Goal: Task Accomplishment & Management: Manage account settings

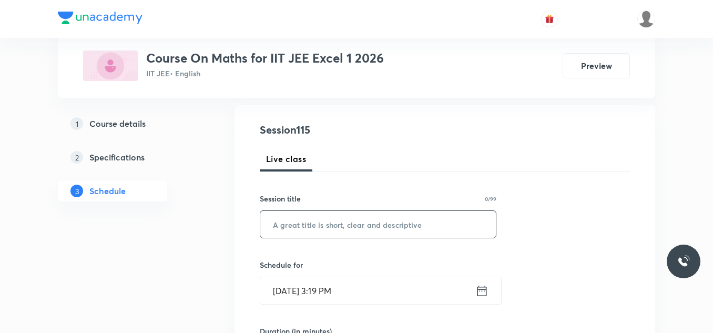
click at [345, 228] on input "text" at bounding box center [378, 224] width 236 height 27
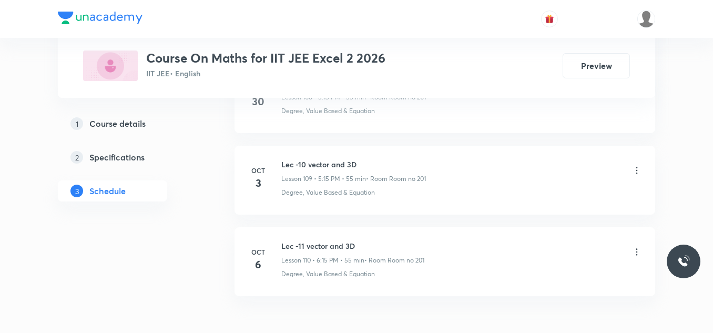
scroll to position [9479, 0]
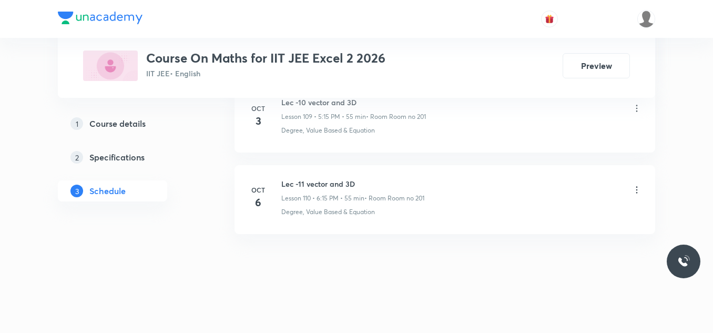
click at [348, 185] on h6 "Lec -11 vector and 3D" at bounding box center [352, 183] width 143 height 11
copy h6 "Lec -11 vector and 3D"
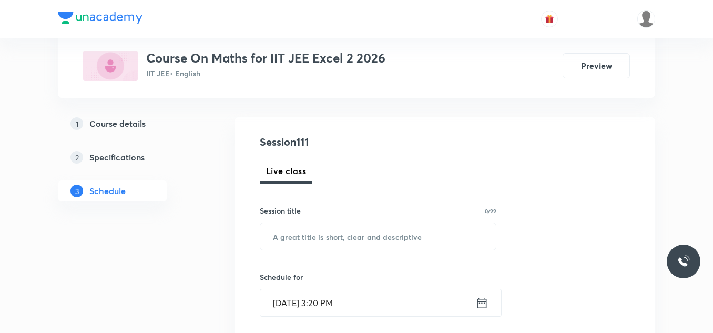
scroll to position [77, 0]
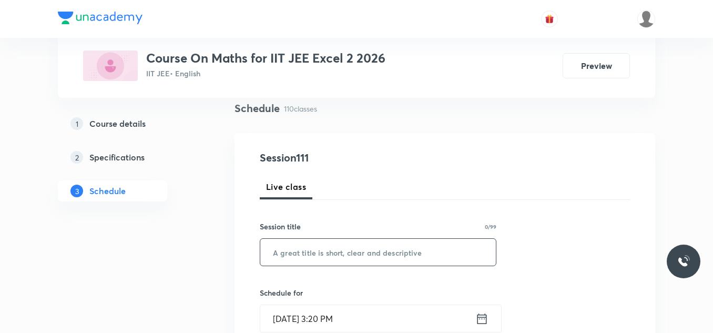
click at [348, 252] on input "text" at bounding box center [378, 252] width 236 height 27
paste input "Lec -11 vector and 3D"
click at [297, 252] on input "Lec -11 vector and 3D" at bounding box center [378, 252] width 236 height 27
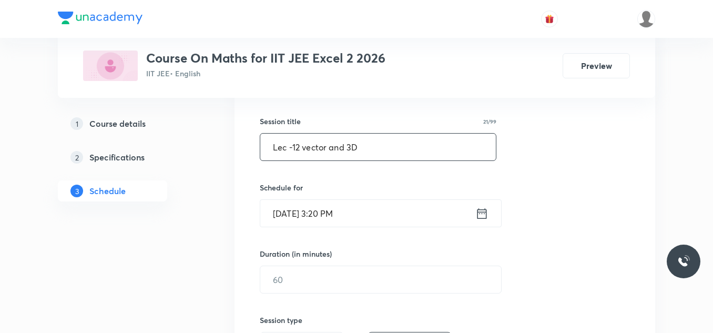
type input "Lec -12 vector and 3D"
click at [480, 213] on icon at bounding box center [482, 213] width 9 height 11
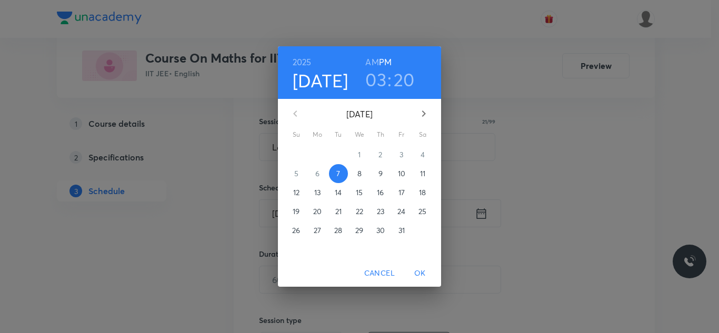
click at [379, 82] on h3 "03" at bounding box center [375, 79] width 21 height 22
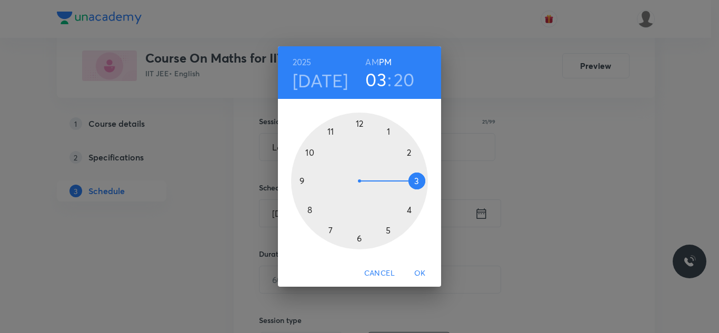
click at [387, 229] on div at bounding box center [359, 181] width 137 height 137
click at [415, 182] on div at bounding box center [359, 181] width 137 height 137
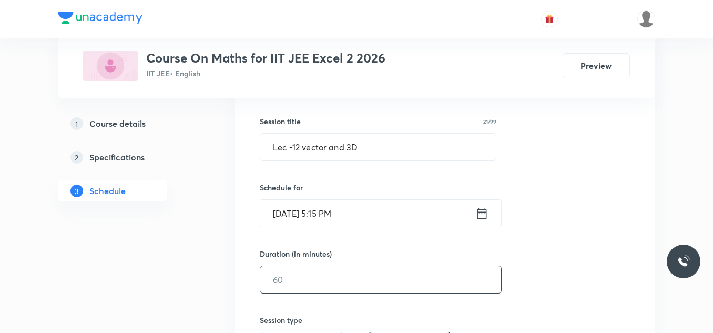
click at [357, 280] on input "text" at bounding box center [380, 279] width 241 height 27
click at [328, 285] on input "text" at bounding box center [380, 279] width 241 height 27
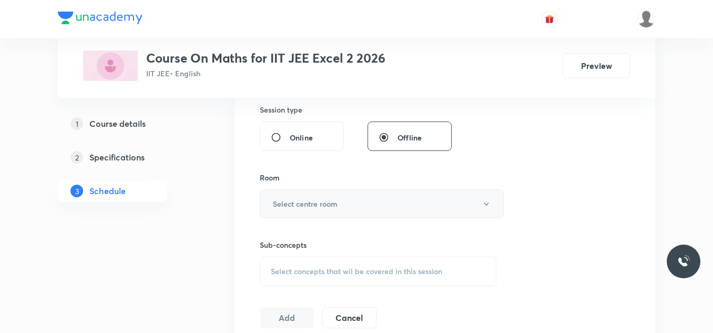
type input "55"
click at [327, 207] on h6 "Select centre room" at bounding box center [305, 203] width 65 height 11
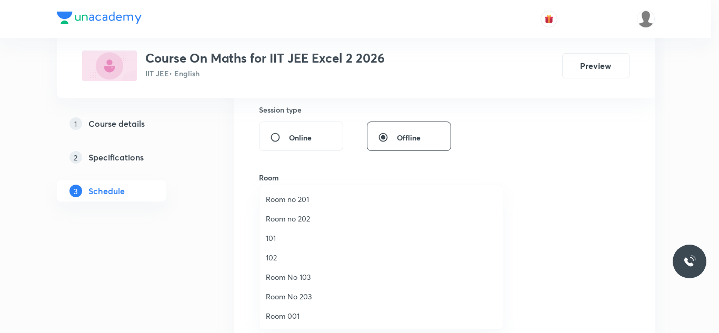
click at [314, 201] on span "Room no 201" at bounding box center [381, 199] width 230 height 11
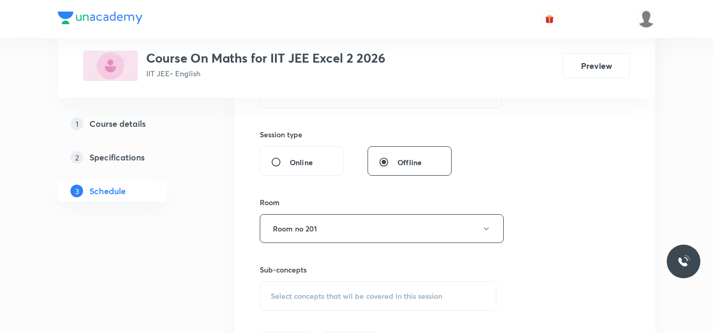
scroll to position [526, 0]
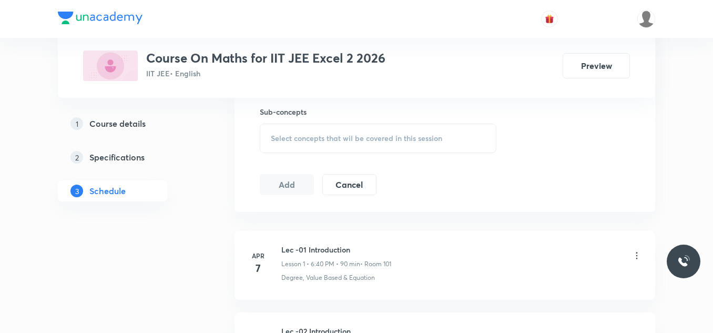
click at [340, 134] on span "Select concepts that wil be covered in this session" at bounding box center [356, 138] width 171 height 8
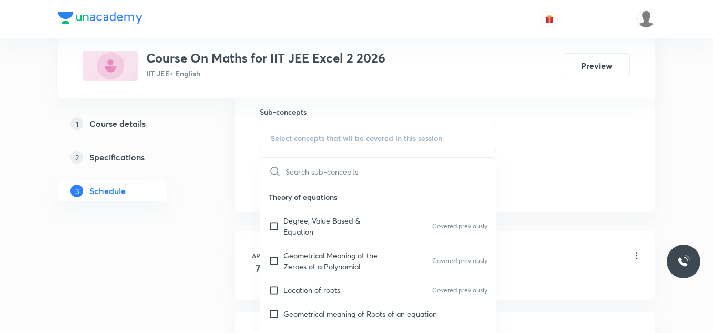
click at [329, 225] on p "Degree, Value Based & Equation" at bounding box center [337, 226] width 106 height 22
checkbox input "true"
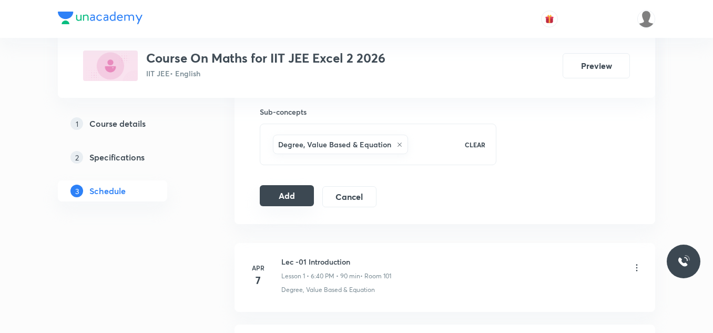
click at [282, 185] on button "Add" at bounding box center [287, 195] width 54 height 21
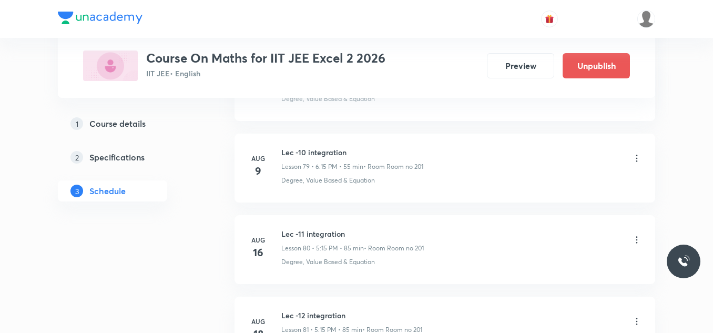
scroll to position [9077, 0]
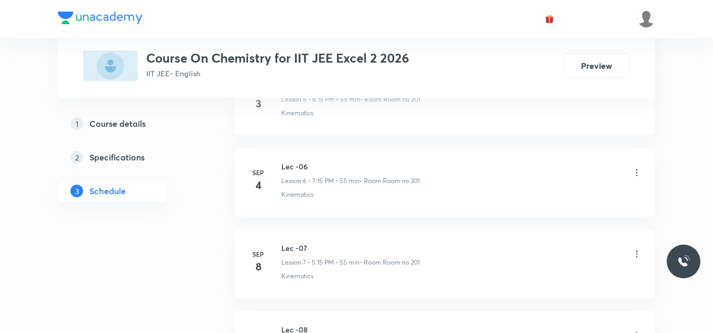
scroll to position [2304, 0]
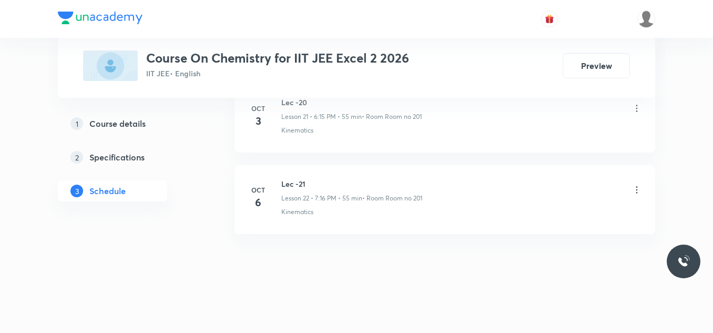
click at [302, 178] on h6 "Lec -21" at bounding box center [351, 183] width 141 height 11
click at [295, 187] on h6 "Lec -21" at bounding box center [351, 183] width 141 height 11
copy h6 "Lec -21"
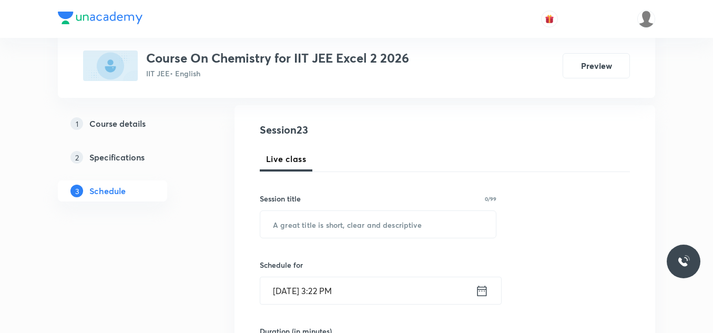
scroll to position [158, 0]
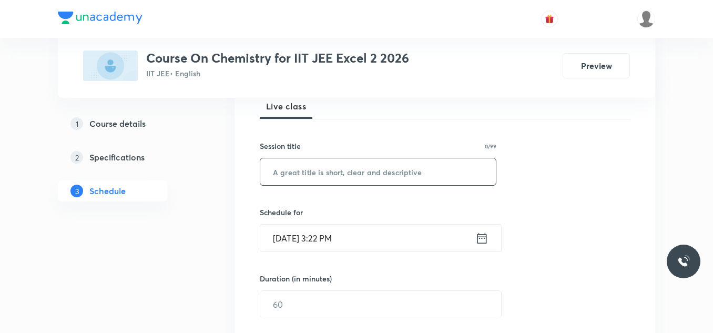
click at [311, 179] on input "text" at bounding box center [378, 171] width 236 height 27
paste input "Lec -21"
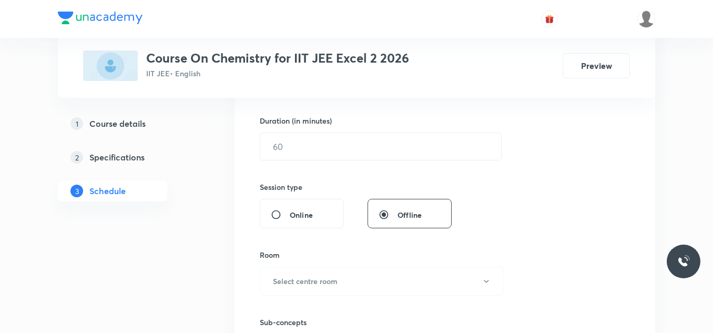
scroll to position [210, 0]
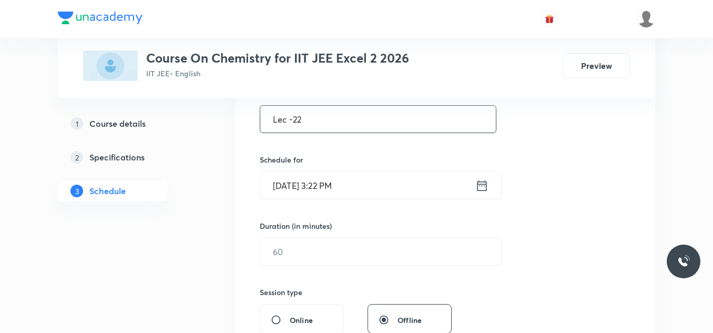
type input "Lec -22"
click at [486, 184] on icon at bounding box center [482, 185] width 9 height 11
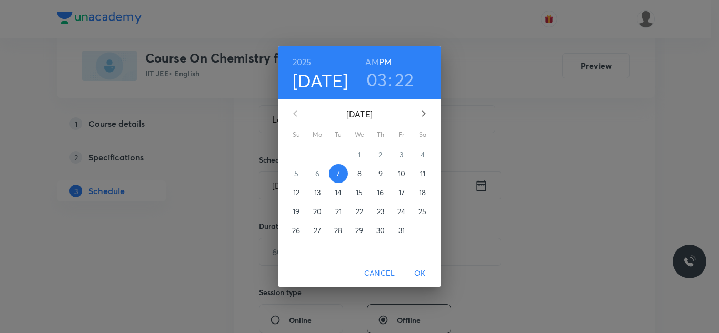
click at [380, 72] on h3 "03" at bounding box center [376, 79] width 21 height 22
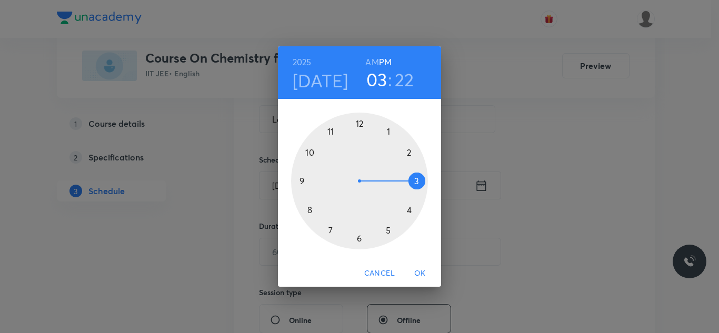
click at [386, 229] on div at bounding box center [359, 181] width 137 height 137
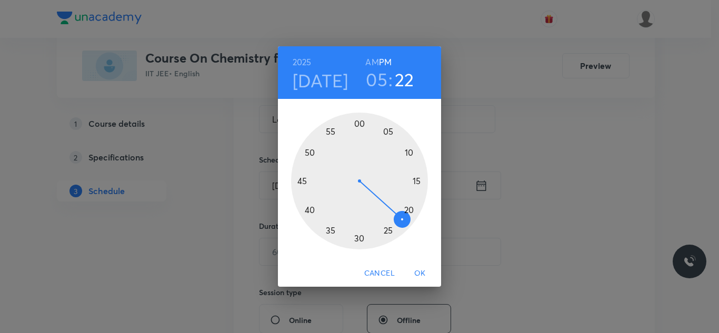
click at [414, 179] on div at bounding box center [359, 181] width 137 height 137
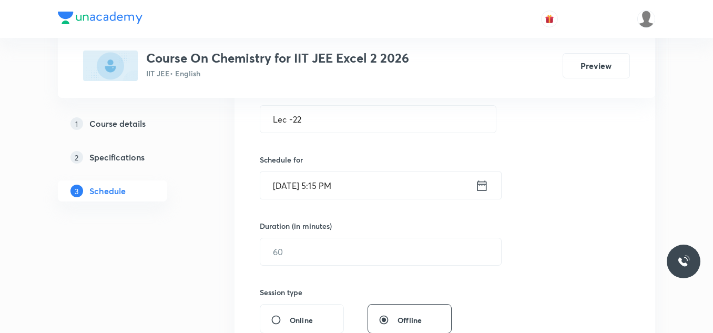
click at [356, 237] on div "Duration (in minutes) ​" at bounding box center [356, 242] width 192 height 45
click at [357, 248] on input "text" at bounding box center [380, 251] width 241 height 27
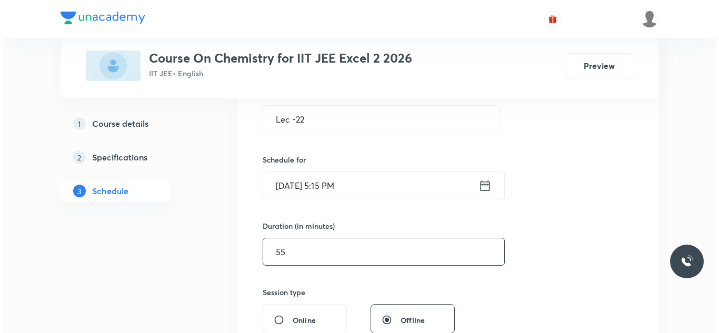
scroll to position [316, 0]
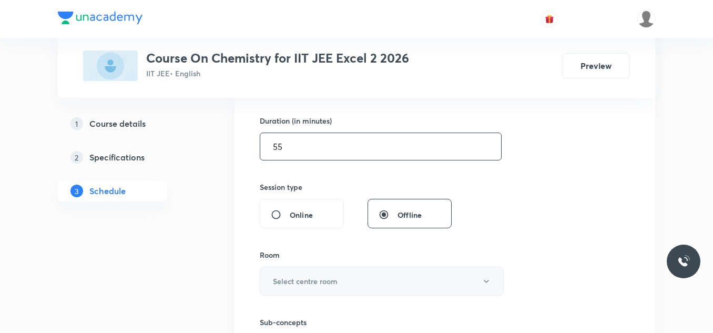
type input "55"
click at [327, 277] on h6 "Select centre room" at bounding box center [305, 281] width 65 height 11
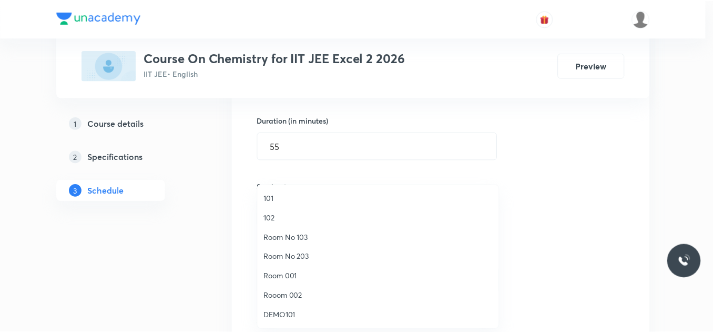
scroll to position [0, 0]
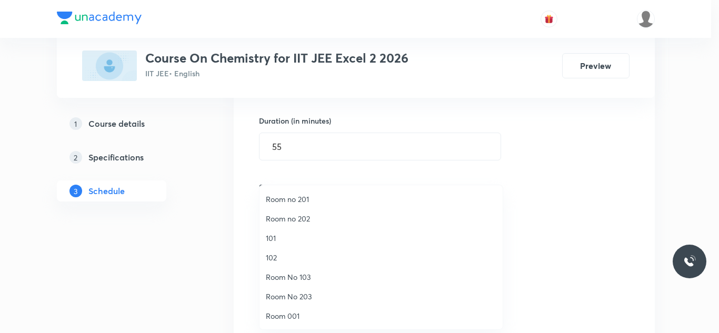
click at [312, 205] on li "Room no 201" at bounding box center [380, 198] width 243 height 19
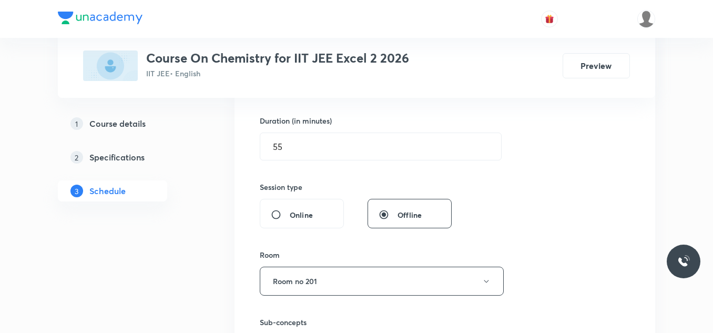
click at [237, 228] on div "Session 23 Live class Session title 7/99 Lec -22 ​ Schedule for Oct 7, 2025, 5:…" at bounding box center [445, 159] width 421 height 528
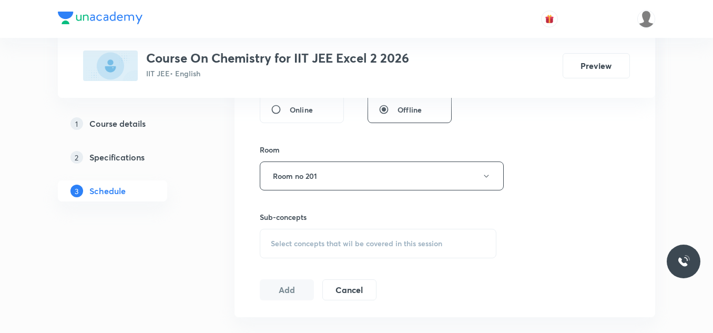
scroll to position [473, 0]
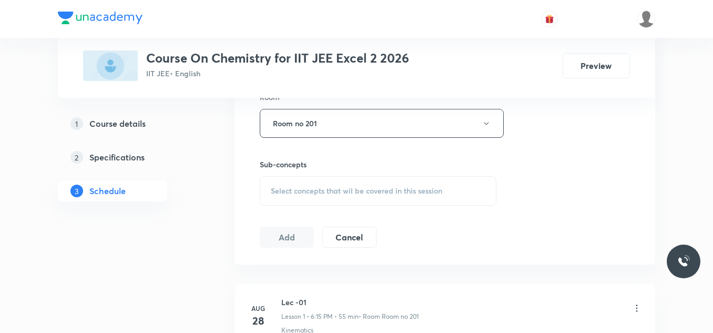
click at [325, 202] on div "Select concepts that wil be covered in this session" at bounding box center [378, 190] width 237 height 29
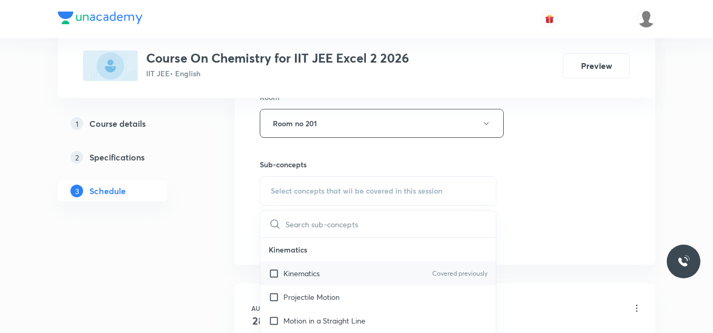
click at [306, 270] on p "Kinematics" at bounding box center [302, 273] width 36 height 11
checkbox input "true"
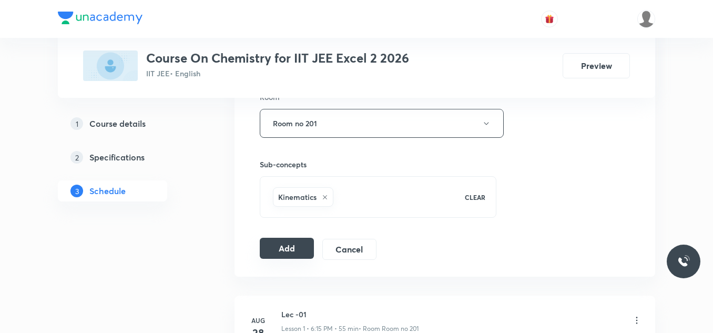
click at [276, 251] on button "Add" at bounding box center [287, 248] width 54 height 21
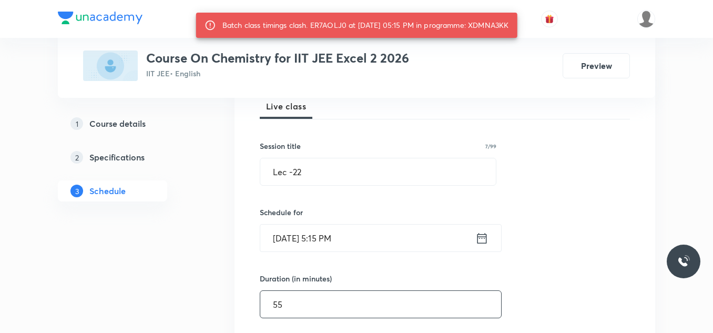
scroll to position [263, 0]
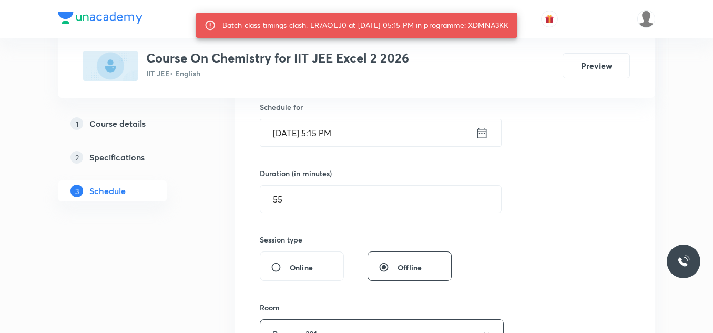
click at [488, 133] on icon at bounding box center [482, 133] width 13 height 15
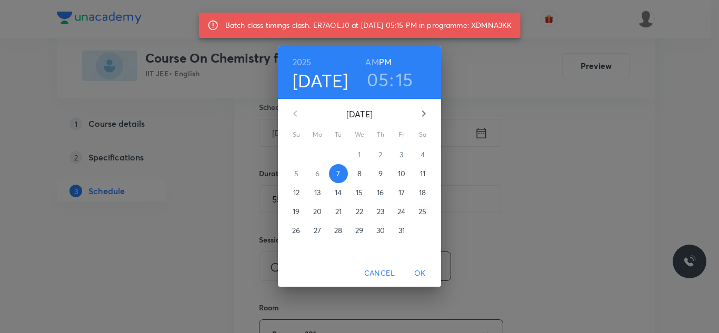
click at [383, 83] on h3 "05" at bounding box center [378, 79] width 22 height 22
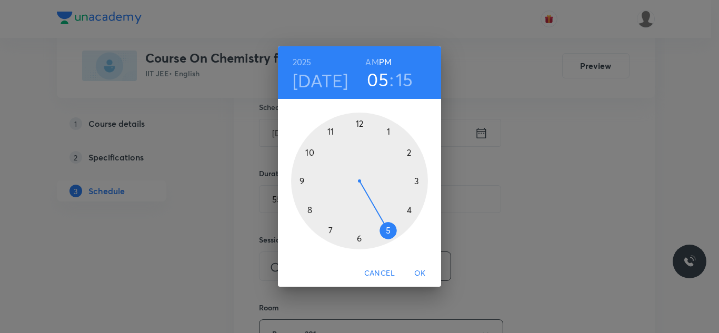
click at [360, 237] on div at bounding box center [359, 181] width 137 height 137
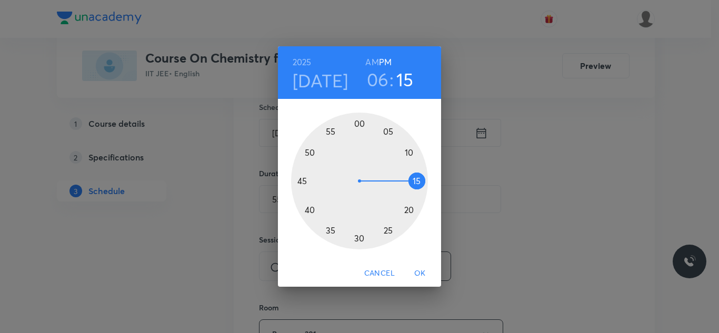
click at [418, 268] on span "OK" at bounding box center [419, 273] width 25 height 13
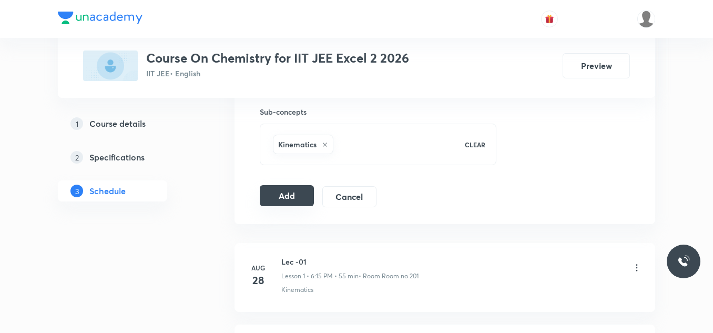
click at [307, 197] on button "Add" at bounding box center [287, 195] width 54 height 21
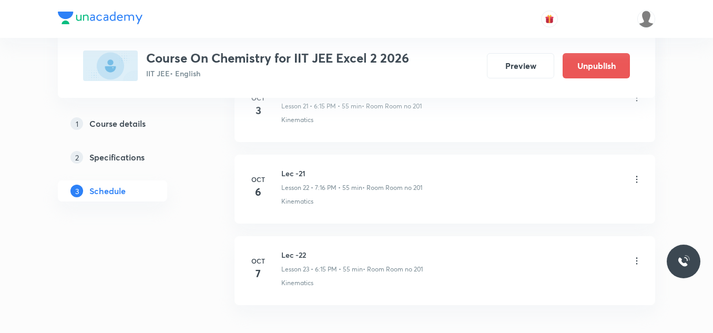
scroll to position [1902, 0]
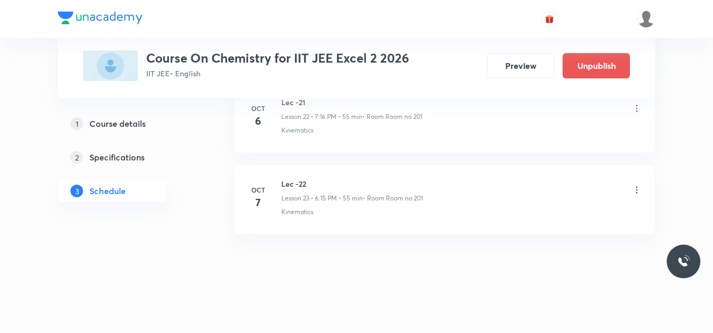
click at [347, 197] on p "Lesson 23 • 6:15 PM • 55 min" at bounding box center [322, 198] width 82 height 9
click at [386, 224] on li "Oct 7 Lec -22 Lesson 23 • 6:15 PM • 55 min • Room Room no 201 Kinematics" at bounding box center [445, 199] width 421 height 69
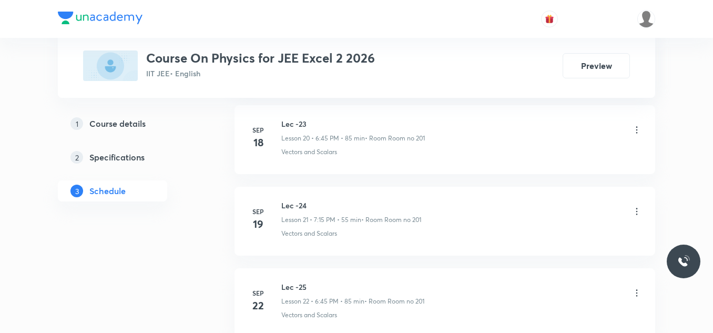
scroll to position [2793, 0]
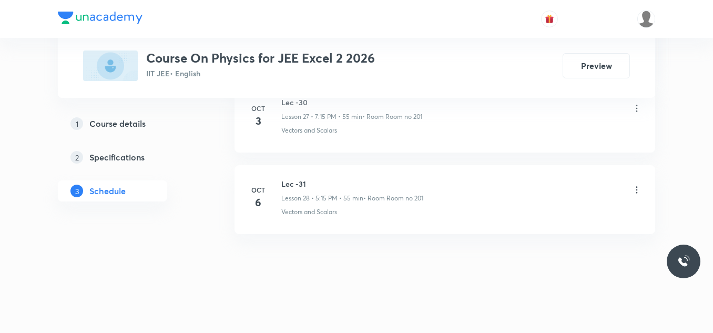
click at [302, 187] on h6 "Lec -31" at bounding box center [352, 183] width 142 height 11
copy h6 "Lec -31"
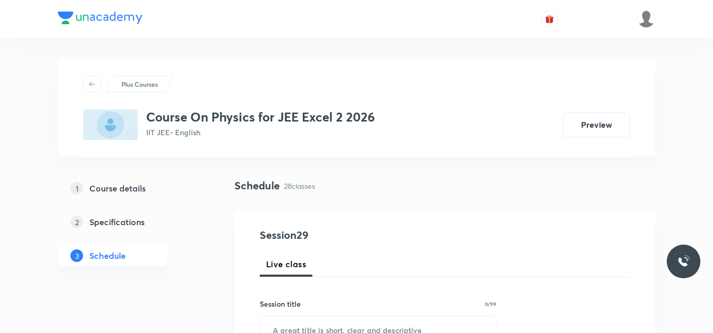
scroll to position [105, 0]
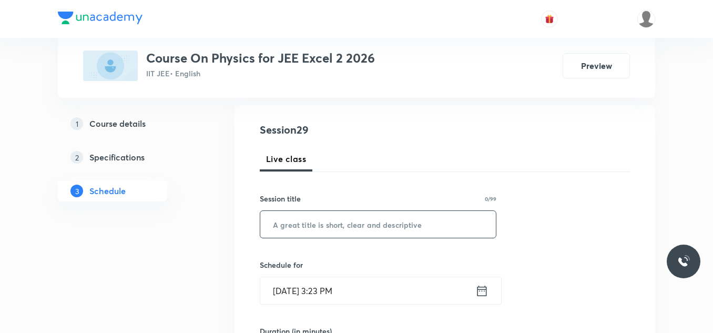
click at [318, 215] on input "text" at bounding box center [378, 224] width 236 height 27
paste input "Lec -31"
click at [337, 229] on input "Lec -31" at bounding box center [378, 224] width 236 height 27
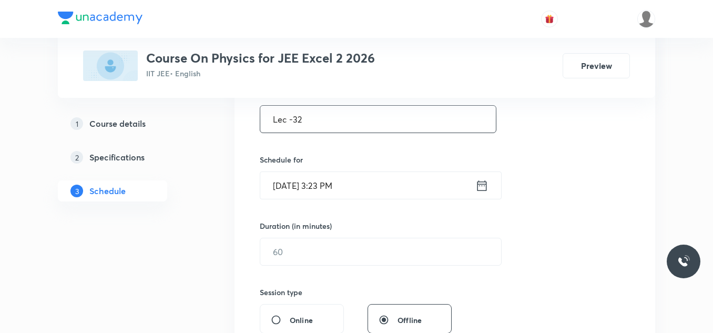
type input "Lec -32"
click at [487, 180] on icon at bounding box center [482, 185] width 13 height 15
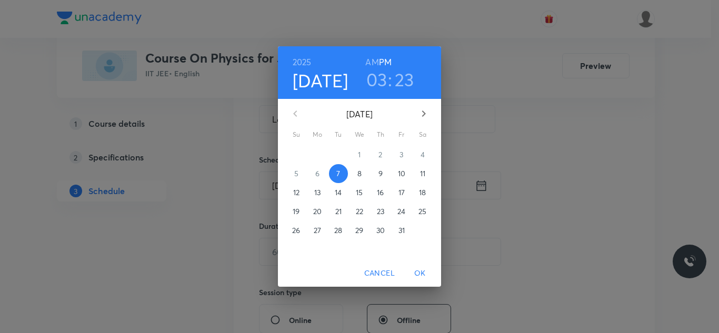
drag, startPoint x: 377, startPoint y: 75, endPoint x: 377, endPoint y: 95, distance: 19.5
click at [378, 75] on h3 "03" at bounding box center [376, 79] width 21 height 22
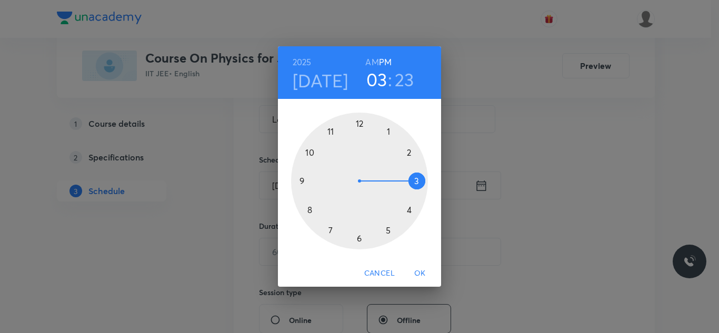
click at [331, 227] on div at bounding box center [359, 181] width 137 height 137
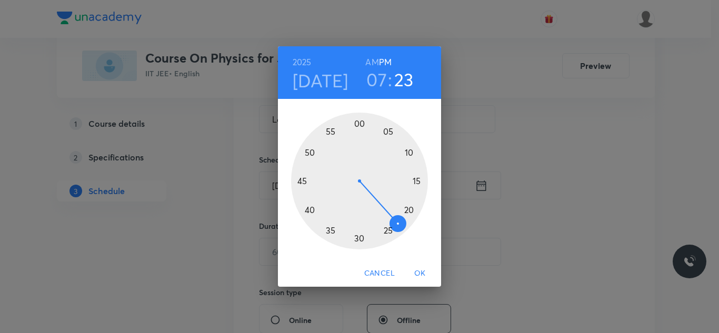
click at [416, 181] on div at bounding box center [359, 181] width 137 height 137
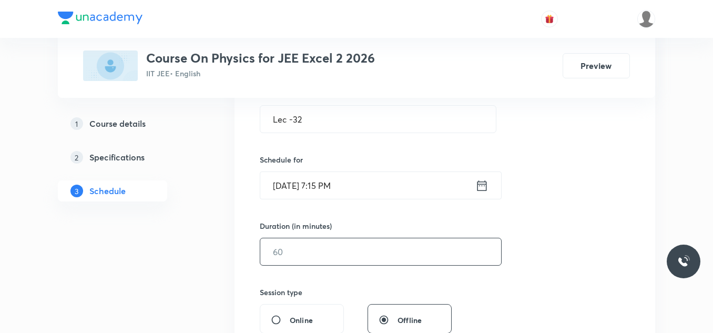
click at [327, 252] on input "text" at bounding box center [380, 251] width 241 height 27
type input "55"
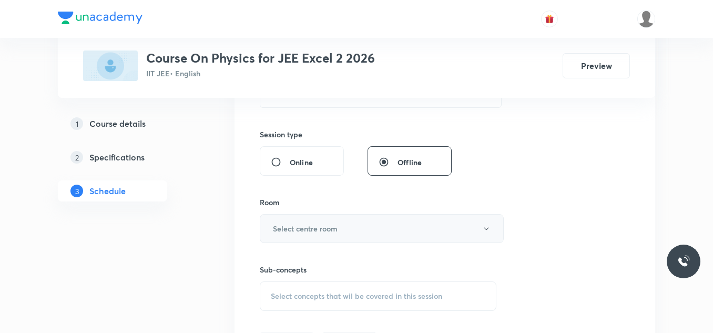
click at [318, 232] on h6 "Select centre room" at bounding box center [305, 228] width 65 height 11
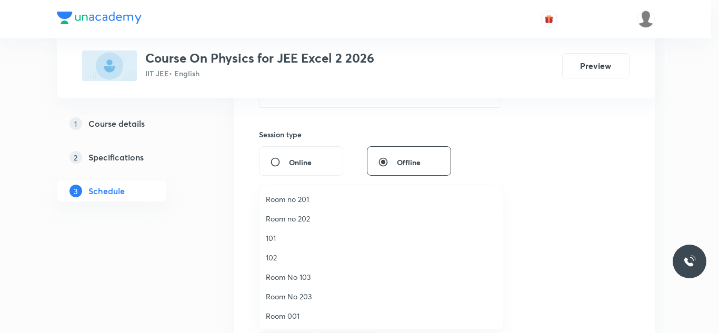
click at [318, 200] on span "Room no 201" at bounding box center [381, 199] width 230 height 11
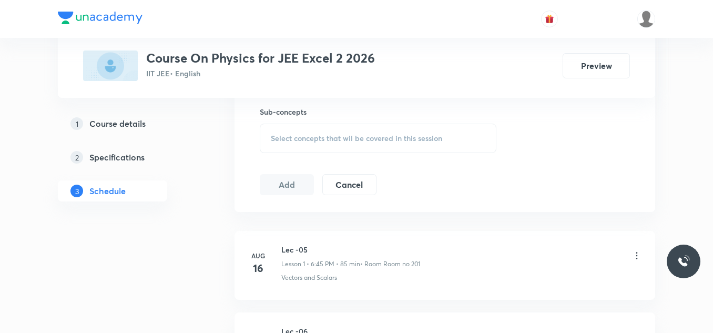
scroll to position [473, 0]
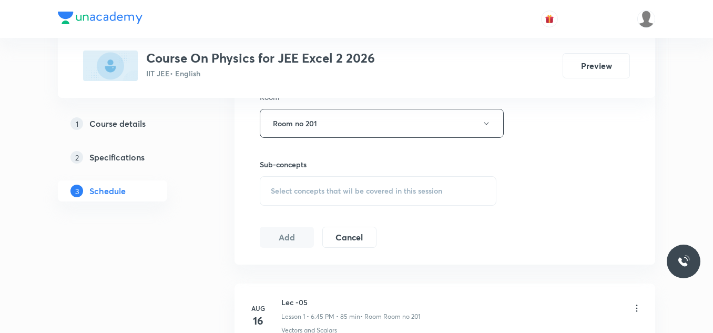
click at [321, 187] on span "Select concepts that wil be covered in this session" at bounding box center [356, 191] width 171 height 8
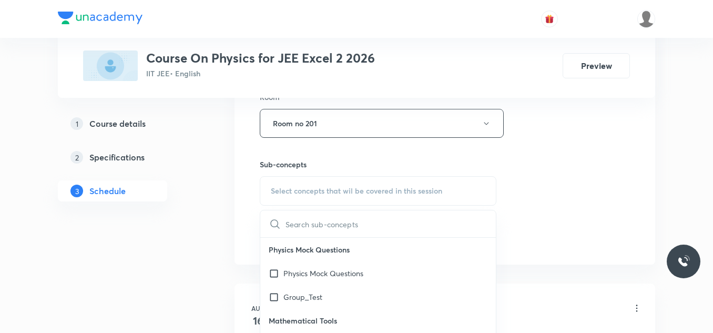
click at [332, 270] on p "Physics Mock Questions" at bounding box center [324, 273] width 80 height 11
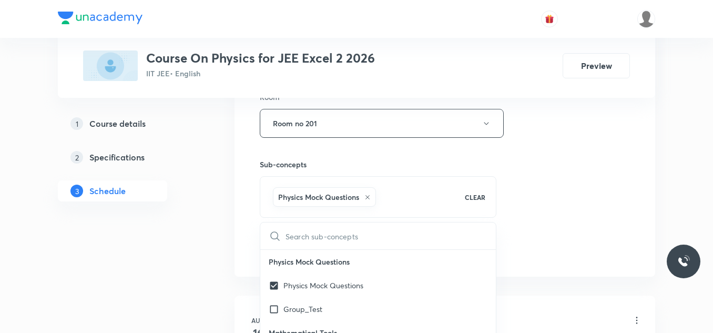
scroll to position [579, 0]
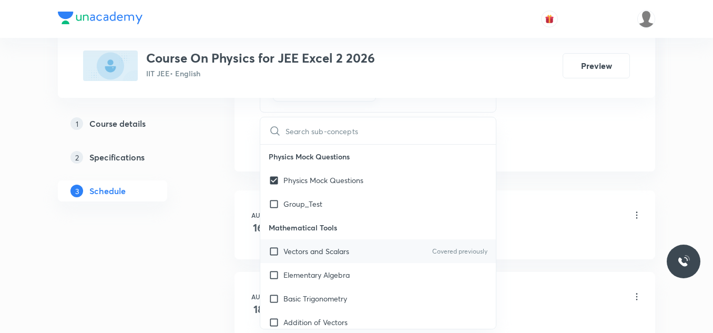
click at [330, 251] on p "Vectors and Scalars" at bounding box center [317, 251] width 66 height 11
checkbox input "true"
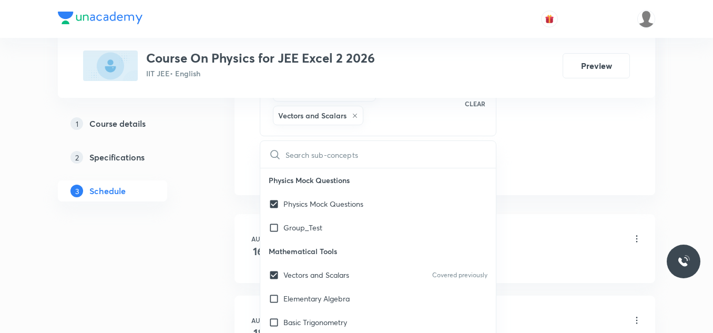
click at [241, 246] on li "Aug 16 Lec -05 Lesson 1 • 6:45 PM • 85 min • Room Room no 201 Vectors and Scala…" at bounding box center [445, 248] width 421 height 69
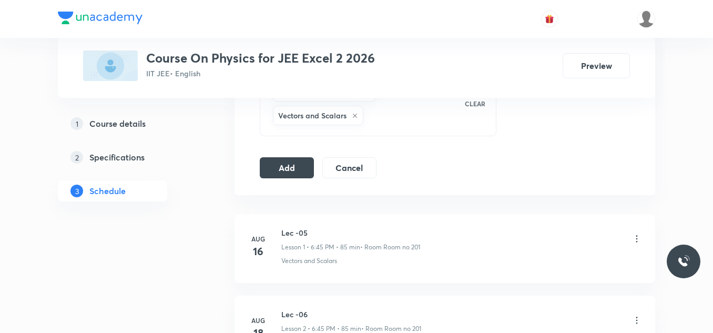
scroll to position [526, 0]
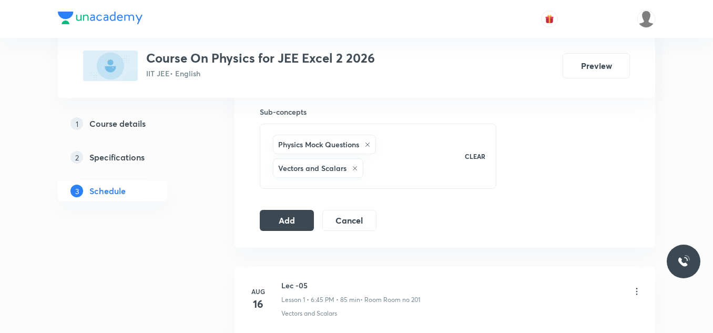
click at [368, 142] on icon at bounding box center [368, 145] width 6 height 6
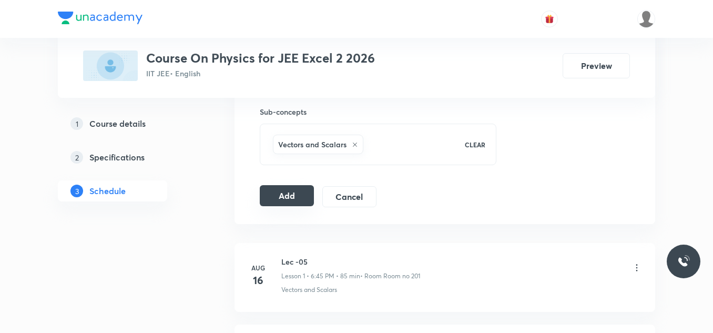
click at [300, 195] on button "Add" at bounding box center [287, 195] width 54 height 21
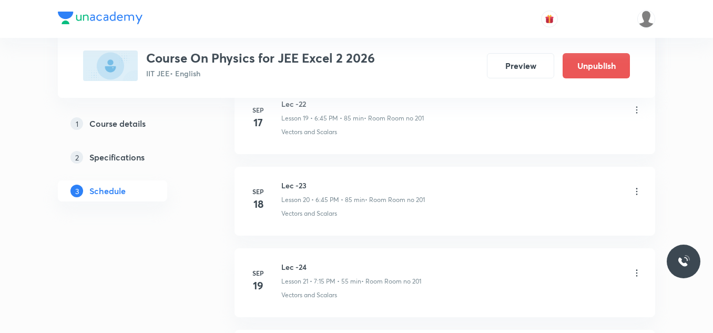
scroll to position [2391, 0]
drag, startPoint x: 288, startPoint y: 186, endPoint x: 307, endPoint y: 186, distance: 18.4
click at [307, 186] on h6 "Lec -32" at bounding box center [352, 183] width 142 height 11
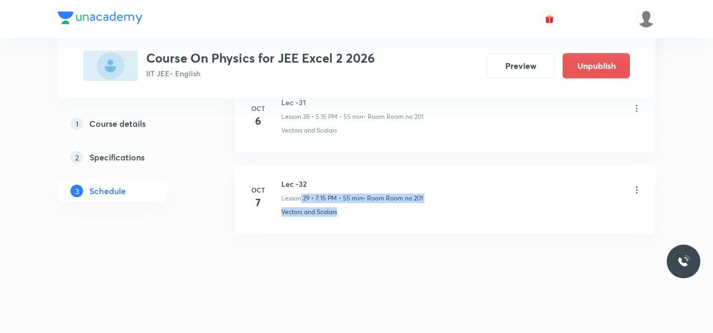
drag, startPoint x: 301, startPoint y: 198, endPoint x: 353, endPoint y: 214, distance: 54.9
click at [353, 214] on div "Lec -32 Lesson 29 • 7:15 PM • 55 min • Room Room no 201 Vectors and Scalars" at bounding box center [461, 197] width 361 height 38
click at [355, 218] on li "Oct 7 Lec -32 Lesson 29 • 7:15 PM • 55 min • Room Room no 201 Vectors and Scala…" at bounding box center [445, 199] width 421 height 69
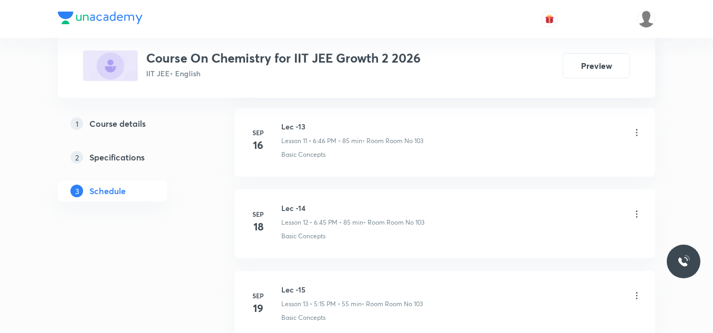
scroll to position [2222, 0]
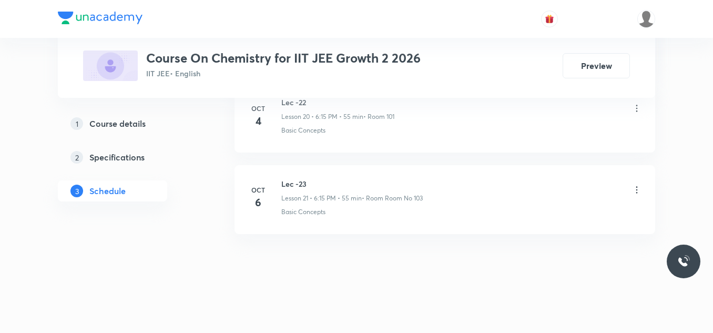
click at [308, 189] on h6 "Lec -23" at bounding box center [352, 183] width 142 height 11
click at [301, 182] on h6 "Lec -23" at bounding box center [352, 183] width 142 height 11
copy h6 "Lec -23"
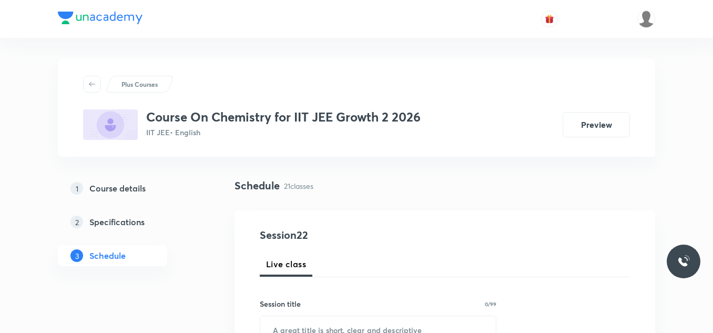
scroll to position [158, 0]
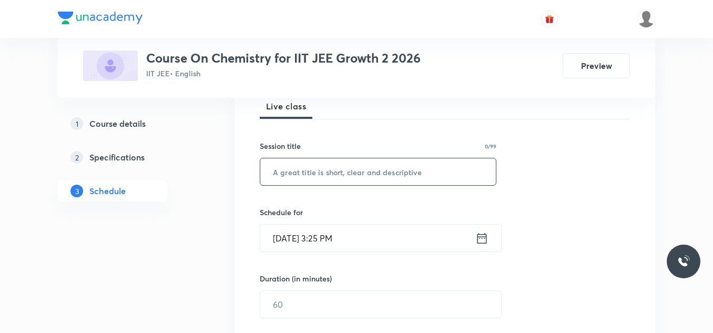
click at [321, 176] on input "text" at bounding box center [378, 171] width 236 height 27
paste input "Lec -23"
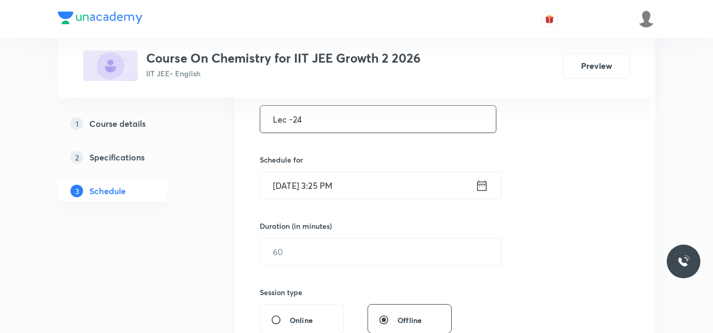
type input "Lec -24"
click at [488, 188] on icon at bounding box center [482, 185] width 13 height 15
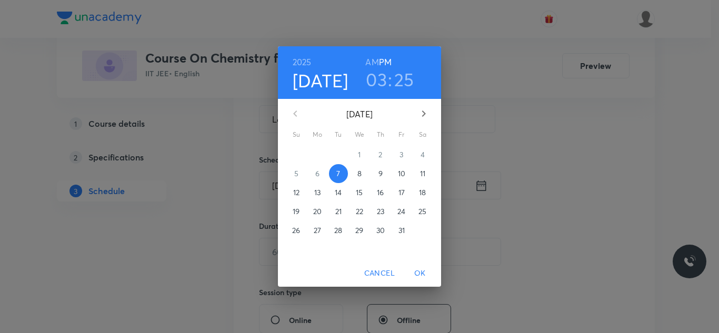
click at [377, 80] on h3 "03" at bounding box center [376, 79] width 21 height 22
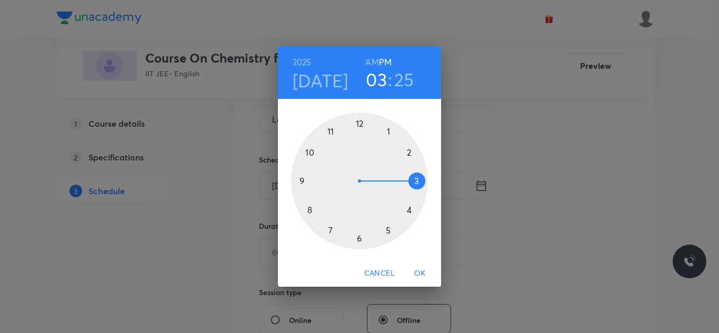
click at [388, 229] on div at bounding box center [359, 181] width 137 height 137
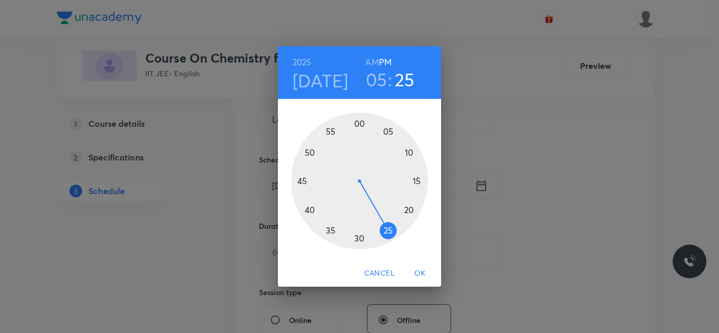
click at [416, 184] on div at bounding box center [359, 181] width 137 height 137
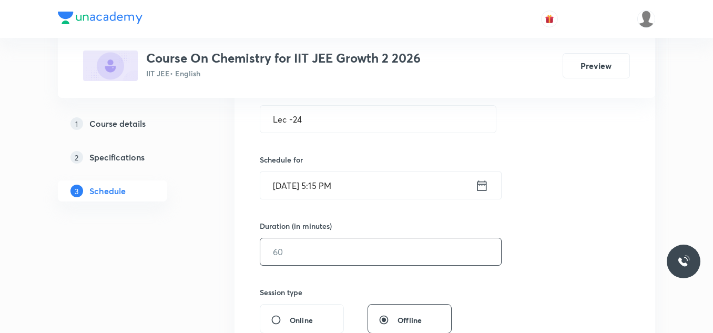
click at [358, 254] on input "text" at bounding box center [380, 251] width 241 height 27
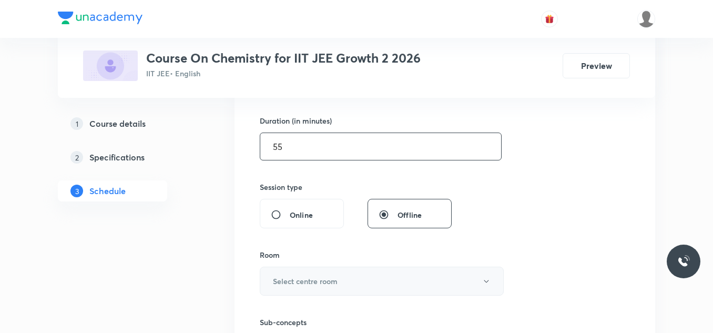
type input "55"
click at [335, 286] on h6 "Select centre room" at bounding box center [305, 281] width 65 height 11
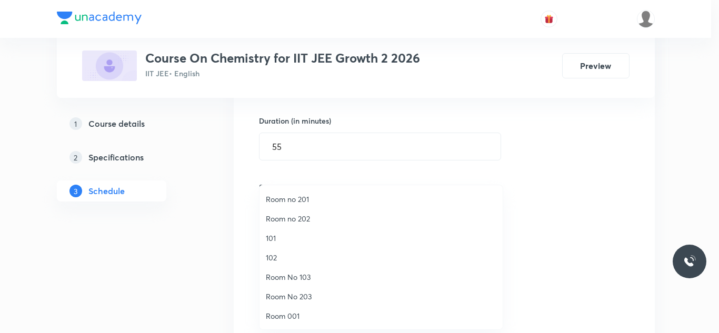
click at [314, 275] on span "Room No 103" at bounding box center [381, 276] width 230 height 11
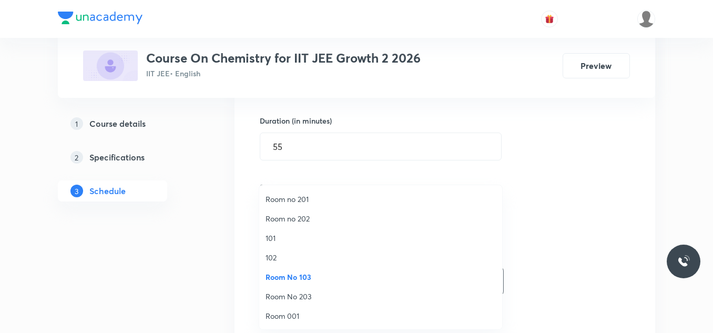
click at [242, 237] on div "Session 22 Live class Session title 7/99 Lec -24 ​ Schedule for Oct 7, 2025, 5:…" at bounding box center [445, 159] width 421 height 528
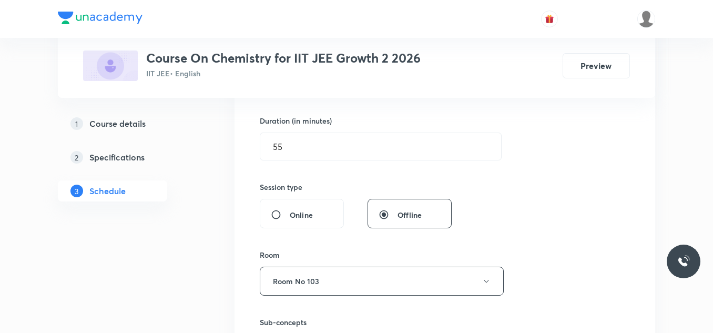
scroll to position [421, 0]
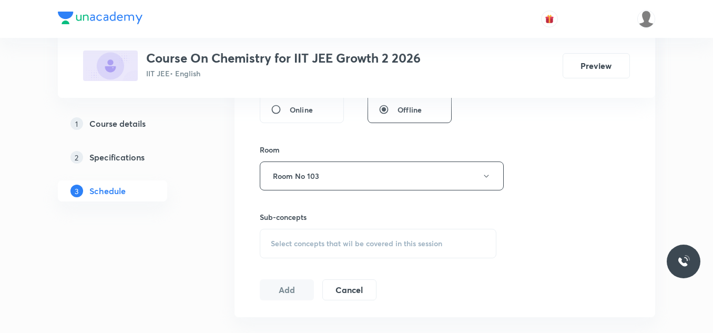
click at [324, 241] on span "Select concepts that wil be covered in this session" at bounding box center [356, 243] width 171 height 8
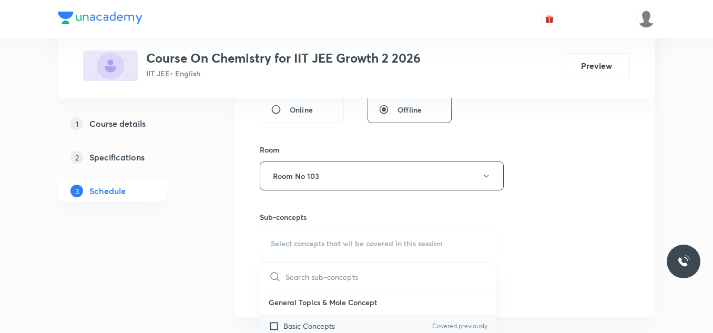
click at [330, 319] on div "Basic Concepts Covered previously" at bounding box center [378, 326] width 236 height 24
checkbox input "true"
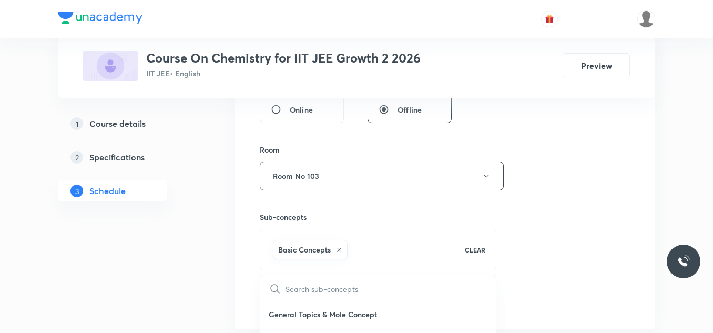
click at [580, 229] on div "Session 22 Live class Session title 7/99 Lec -24 ​ Schedule for Oct 7, 2025, 5:…" at bounding box center [445, 59] width 370 height 506
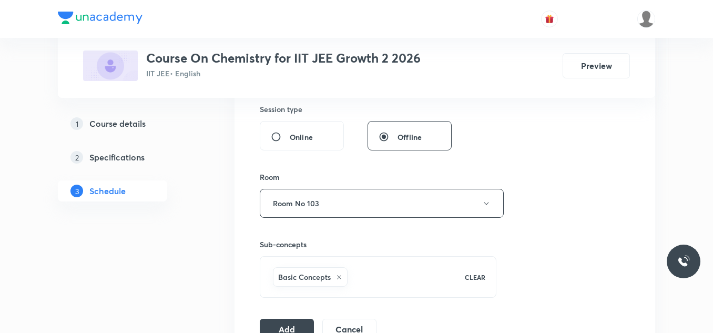
scroll to position [446, 0]
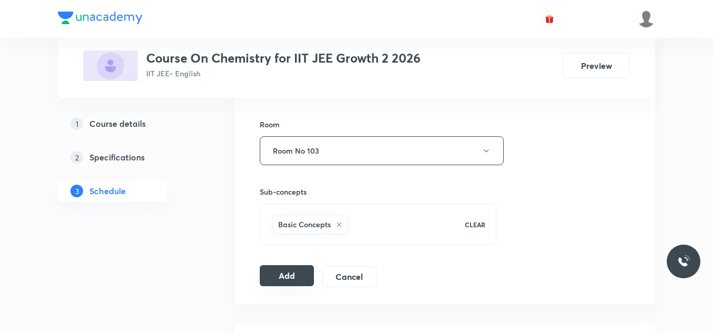
click at [287, 280] on button "Add" at bounding box center [287, 275] width 54 height 21
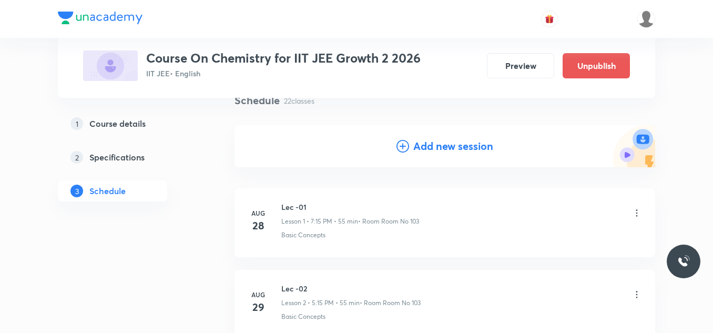
scroll to position [0, 0]
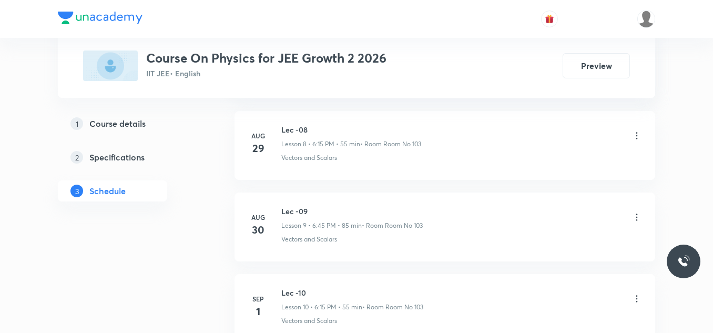
scroll to position [2630, 0]
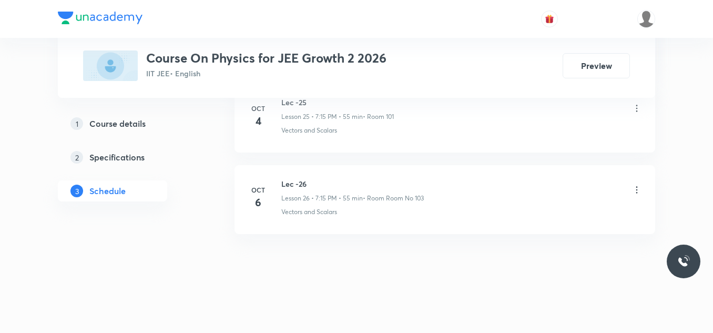
click at [301, 180] on h6 "Lec -26" at bounding box center [352, 183] width 143 height 11
copy h6 "Lec -26"
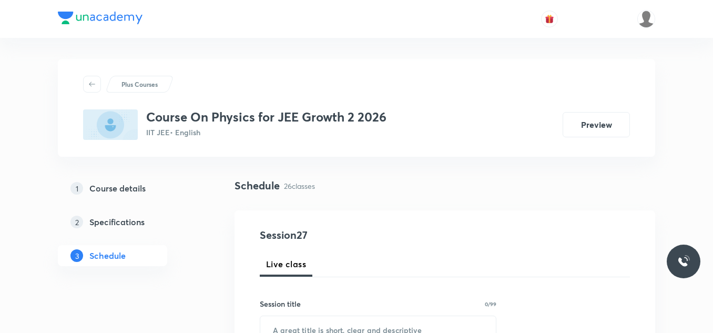
scroll to position [158, 0]
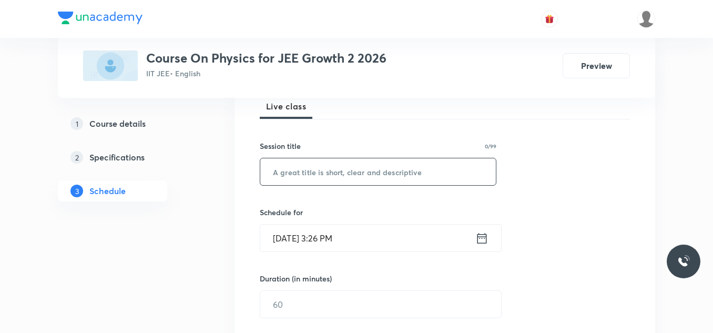
click at [360, 177] on input "text" at bounding box center [378, 171] width 236 height 27
paste input "Lec -26"
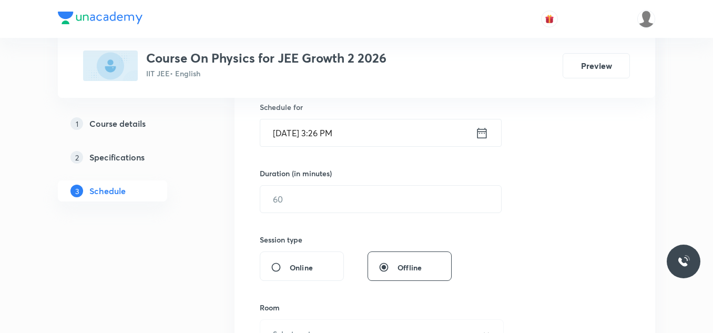
type input "Lec -27"
click at [476, 134] on icon at bounding box center [482, 133] width 13 height 15
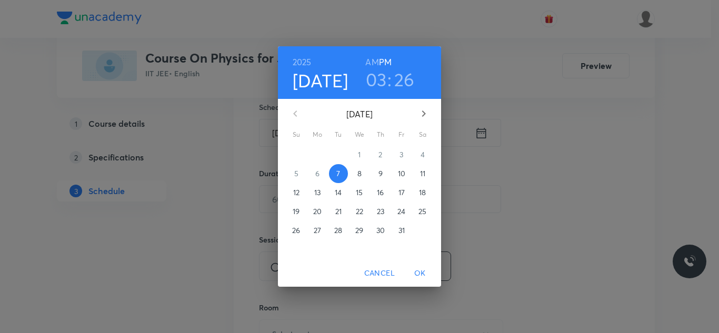
click at [378, 78] on h3 "03" at bounding box center [376, 79] width 21 height 22
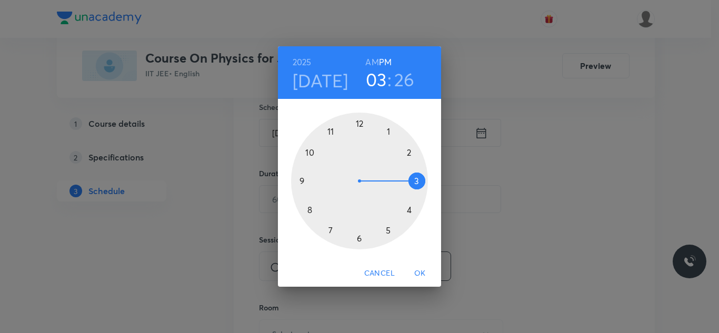
click at [359, 240] on div at bounding box center [359, 181] width 137 height 137
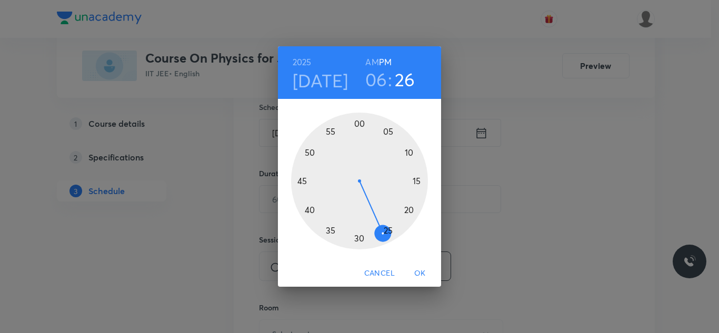
click at [419, 183] on div at bounding box center [359, 181] width 137 height 137
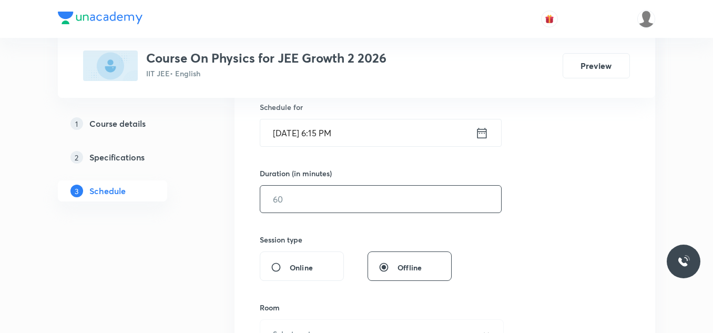
click at [331, 204] on input "text" at bounding box center [380, 199] width 241 height 27
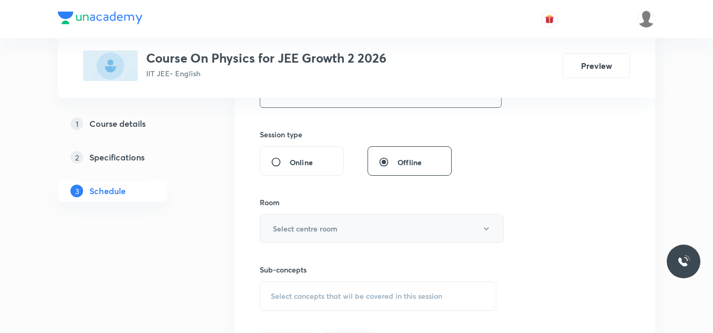
type input "55"
click at [327, 231] on h6 "Select centre room" at bounding box center [305, 228] width 65 height 11
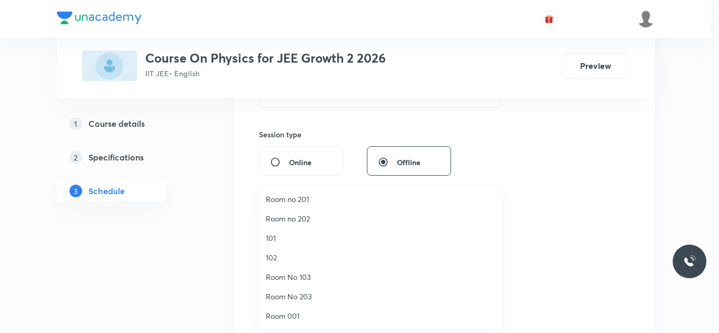
click at [304, 276] on span "Room No 103" at bounding box center [381, 276] width 230 height 11
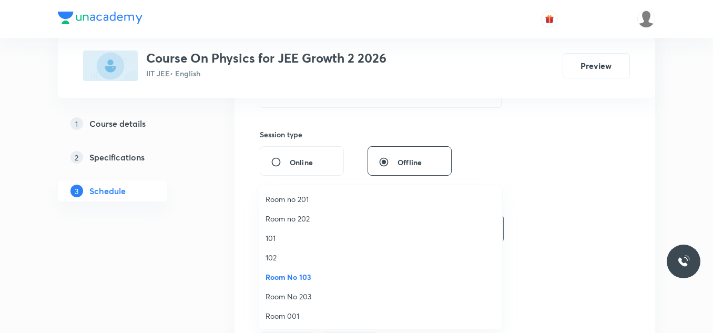
scroll to position [473, 0]
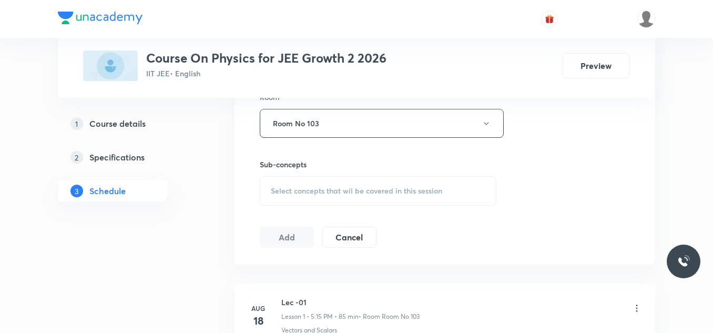
click at [317, 178] on div "Select concepts that wil be covered in this session" at bounding box center [378, 190] width 237 height 29
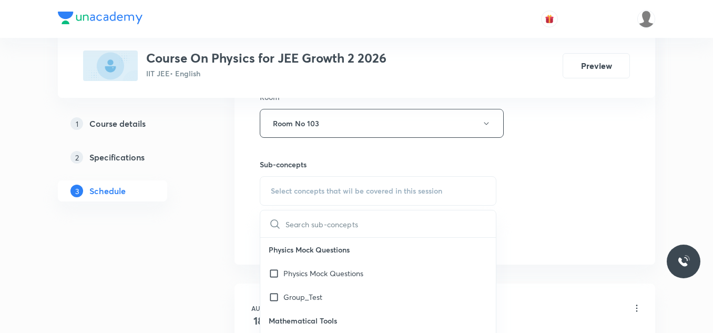
scroll to position [105, 0]
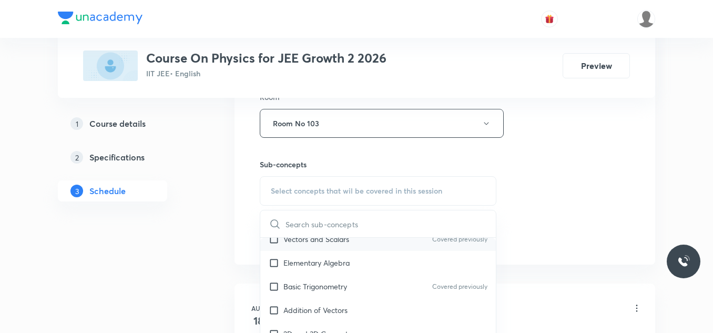
click at [353, 246] on div "Vectors and Scalars Covered previously" at bounding box center [378, 239] width 236 height 24
checkbox input "true"
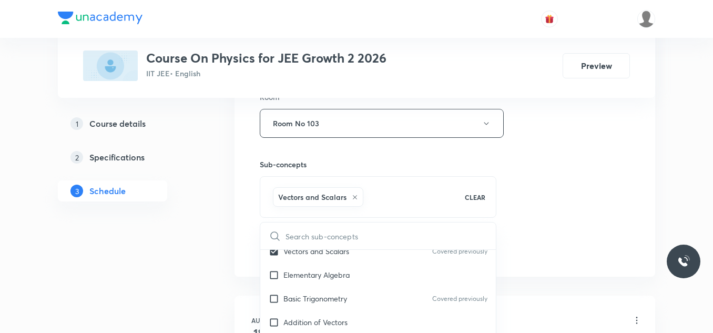
click at [275, 248] on div "​" at bounding box center [378, 236] width 236 height 27
click at [237, 251] on div "Session 27 Live class Session title 7/99 Lec -27 ​ Schedule for Oct 7, 2025, 6:…" at bounding box center [445, 7] width 421 height 540
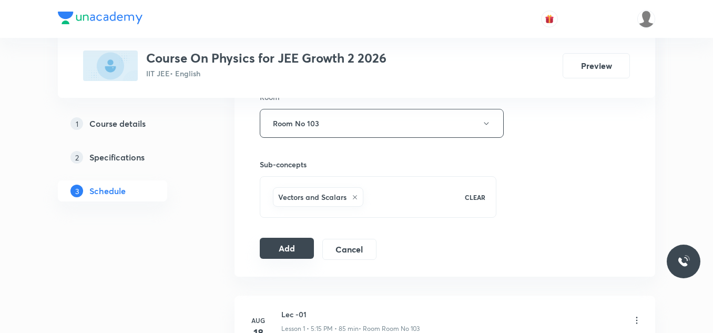
click at [288, 246] on button "Add" at bounding box center [287, 248] width 54 height 21
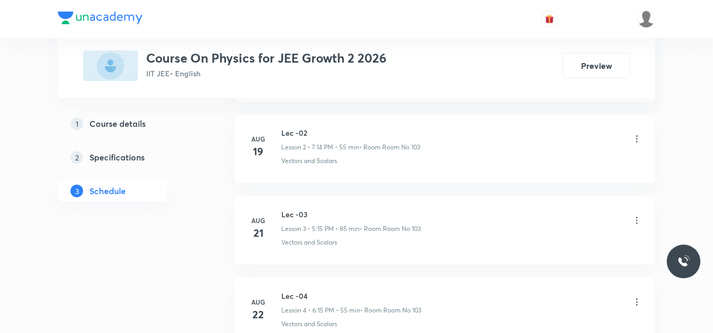
scroll to position [789, 0]
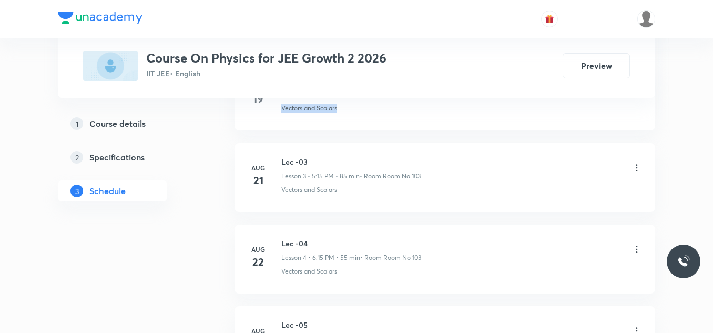
drag, startPoint x: 718, startPoint y: 110, endPoint x: 718, endPoint y: 125, distance: 14.7
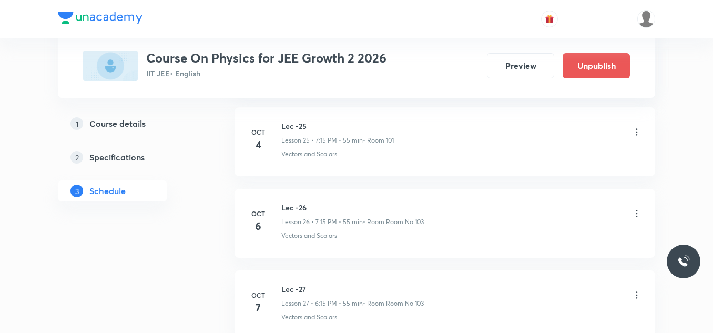
scroll to position [2228, 0]
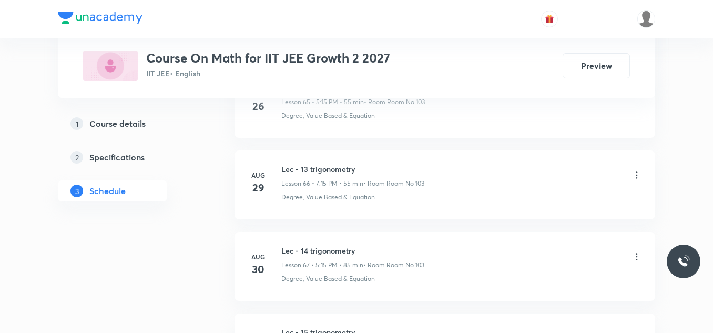
scroll to position [7441, 0]
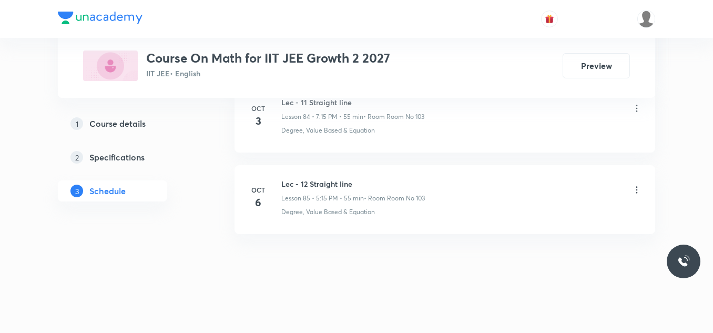
click at [311, 181] on h6 "Lec - 12 Straight line" at bounding box center [353, 183] width 144 height 11
copy h6 "Lec - 12 Straight line"
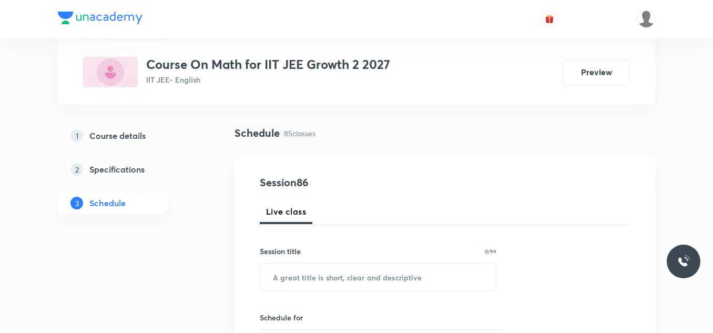
scroll to position [105, 0]
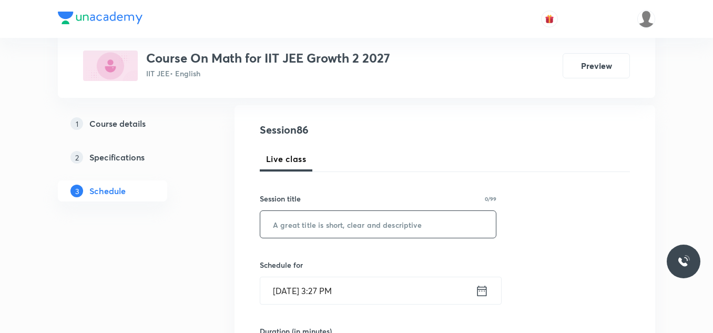
click at [307, 225] on input "text" at bounding box center [378, 224] width 236 height 27
paste input "Lec - 12 Straight line"
click at [302, 224] on input "Lec - 12 Straight line" at bounding box center [378, 224] width 236 height 27
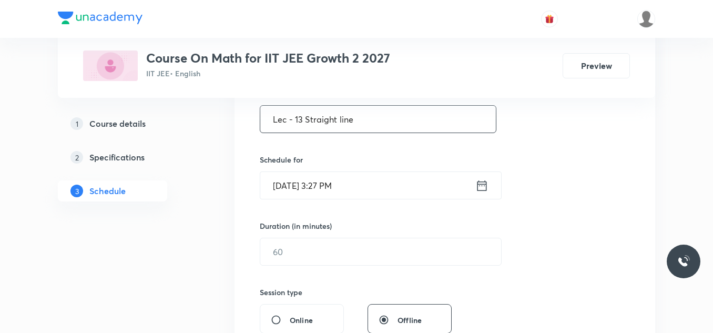
type input "Lec - 13 Straight line"
click at [479, 185] on icon at bounding box center [482, 185] width 13 height 15
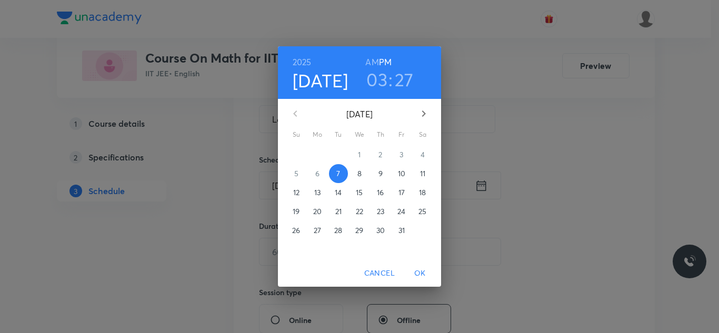
click at [381, 76] on h3 "03" at bounding box center [376, 79] width 21 height 22
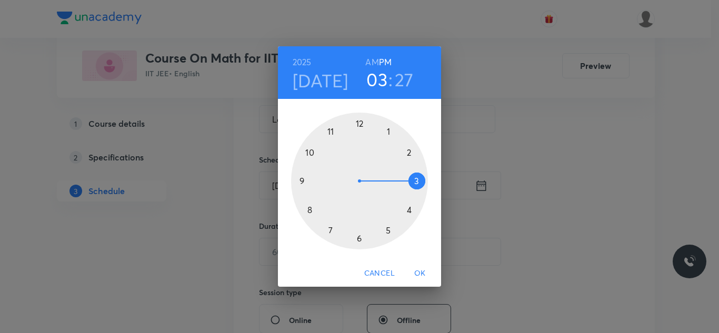
click at [330, 229] on div at bounding box center [359, 181] width 137 height 137
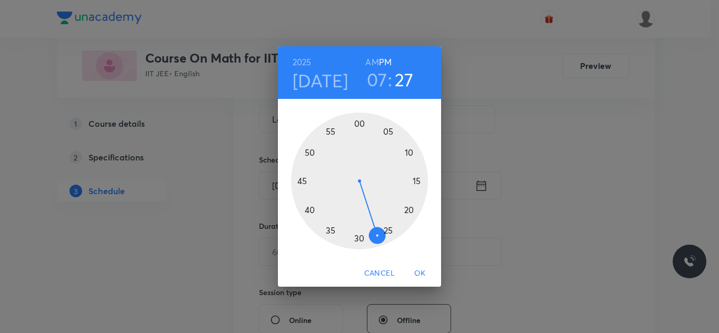
click at [417, 178] on div at bounding box center [359, 181] width 137 height 137
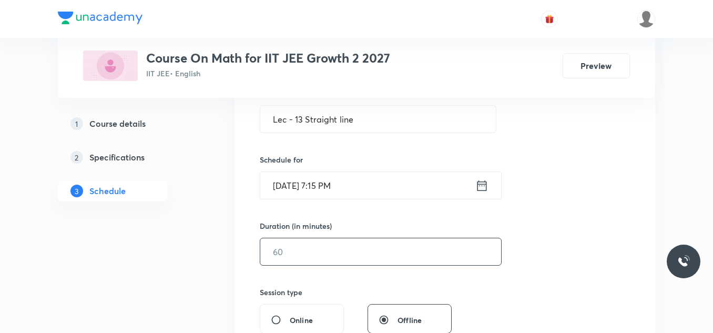
click at [317, 250] on input "text" at bounding box center [380, 251] width 241 height 27
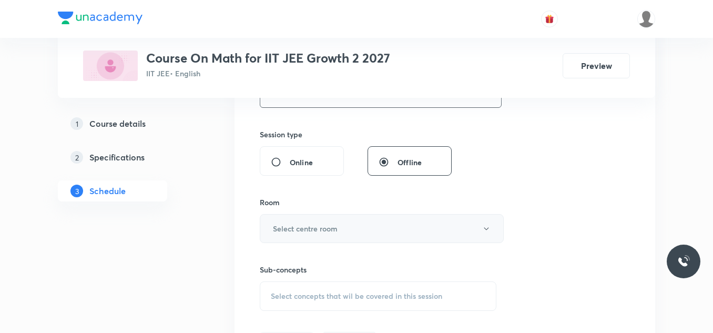
type input "55"
click at [343, 221] on button "Select centre room" at bounding box center [382, 228] width 244 height 29
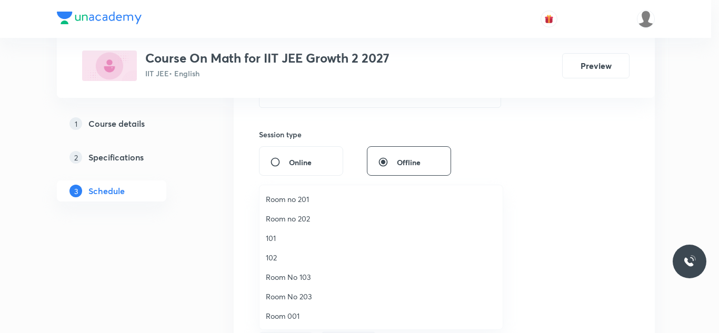
click at [312, 271] on li "Room No 103" at bounding box center [380, 276] width 243 height 19
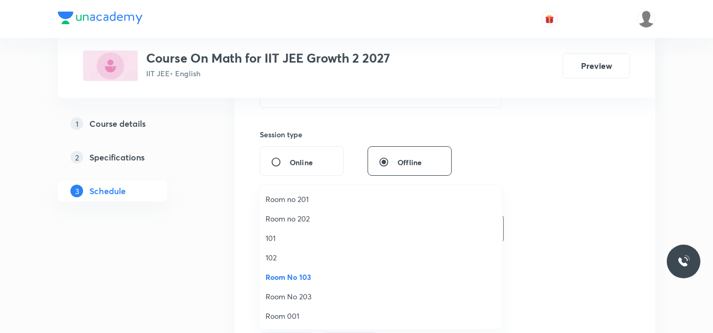
click at [235, 258] on div "Session 86 Live class Session title 22/99 Lec - 13 Straight line ​ Schedule for…" at bounding box center [445, 106] width 421 height 528
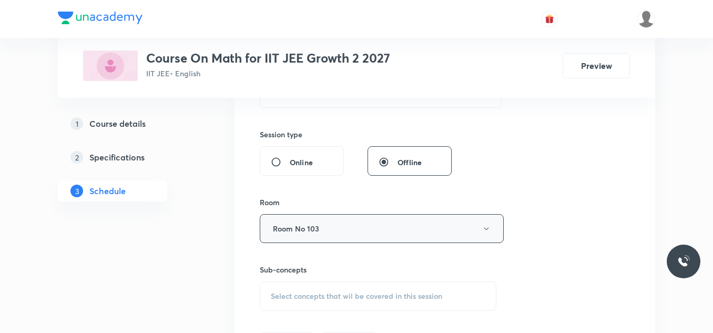
scroll to position [421, 0]
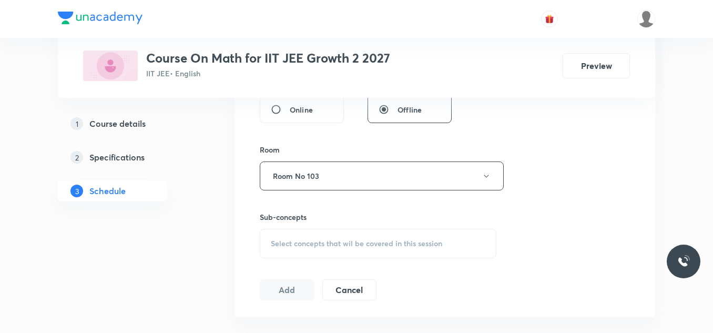
click at [317, 239] on span "Select concepts that wil be covered in this session" at bounding box center [356, 243] width 171 height 8
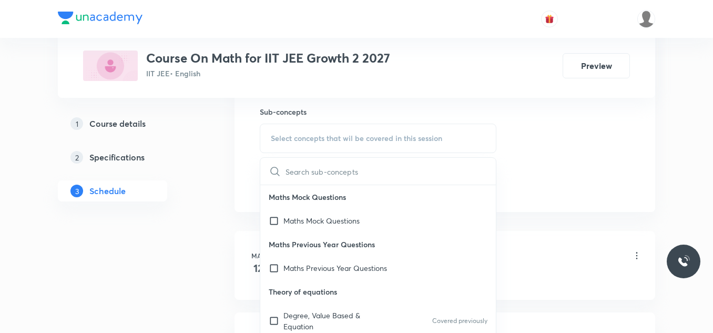
scroll to position [53, 0]
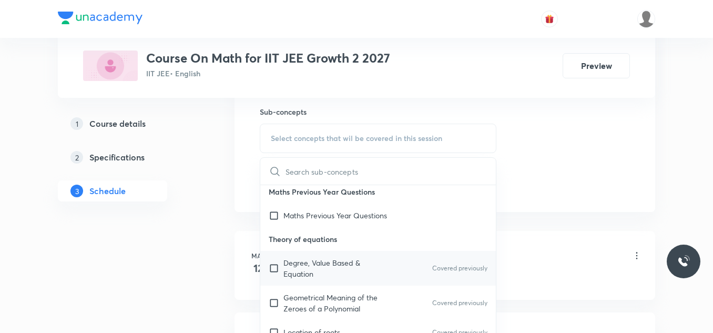
click at [284, 266] on p "Degree, Value Based & Equation" at bounding box center [337, 268] width 106 height 22
checkbox input "true"
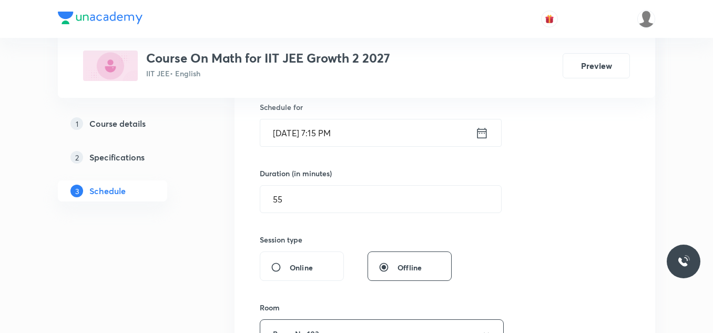
scroll to position [473, 0]
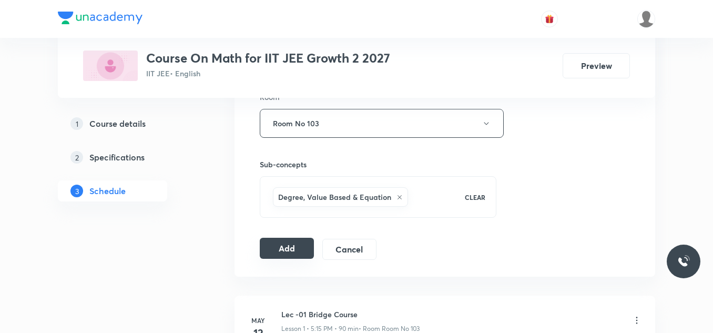
click at [284, 246] on button "Add" at bounding box center [287, 248] width 54 height 21
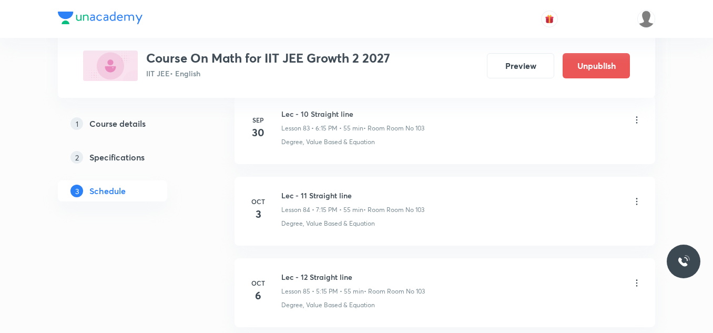
scroll to position [7039, 0]
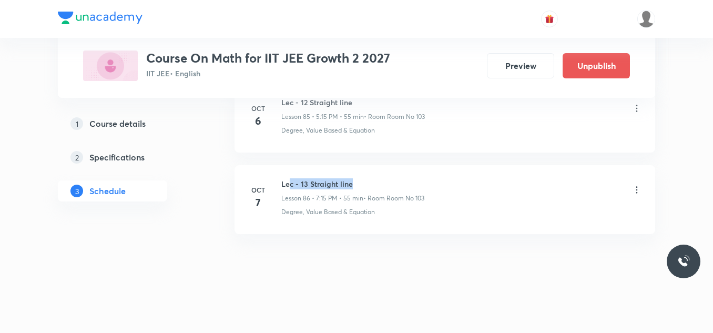
drag, startPoint x: 291, startPoint y: 187, endPoint x: 368, endPoint y: 187, distance: 76.8
click at [368, 187] on h6 "Lec - 13 Straight line" at bounding box center [352, 183] width 143 height 11
click at [361, 206] on div "Lec - 13 Straight line Lesson 86 • 7:15 PM • 55 min • Room Room No 103 Degree, …" at bounding box center [461, 197] width 361 height 38
click at [406, 220] on li "[DATE] Lec - 13 Straight line Lesson 86 • 7:15 PM • 55 min • Room Room No 103 D…" at bounding box center [445, 199] width 421 height 69
